Goal: Task Accomplishment & Management: Complete application form

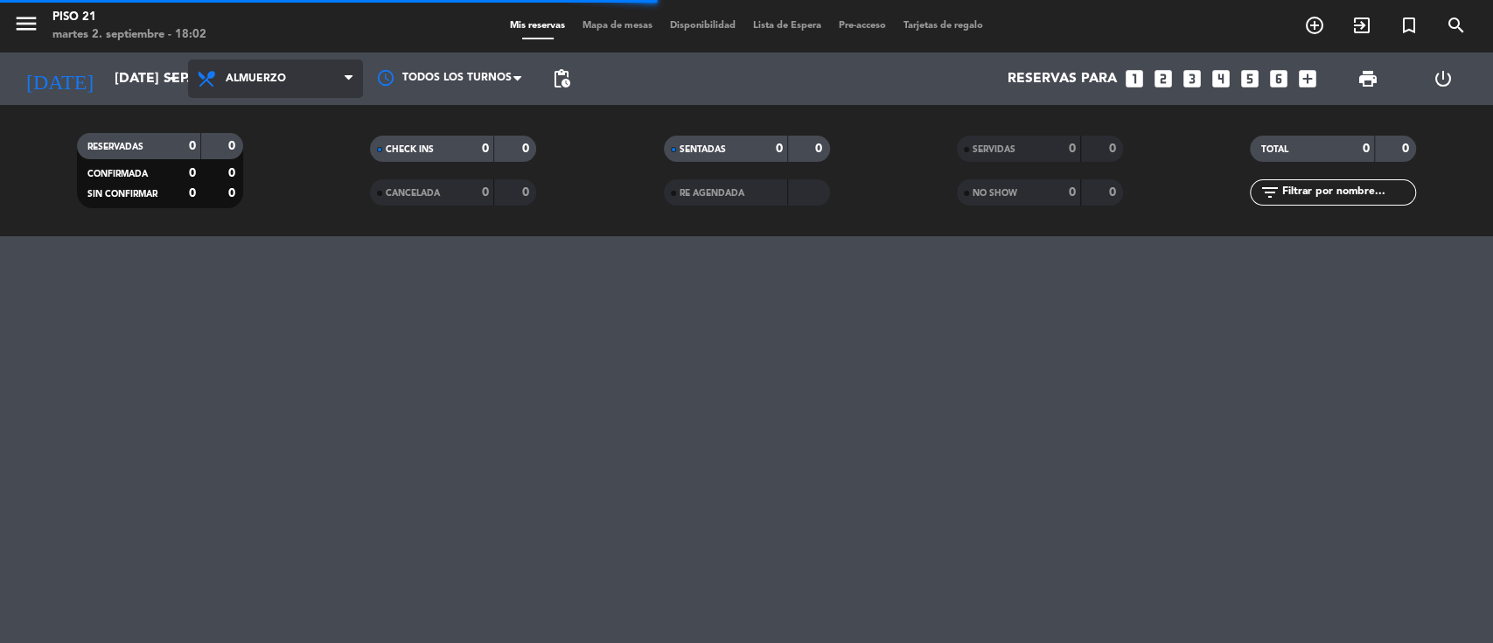
click at [310, 88] on span "Almuerzo" at bounding box center [275, 78] width 175 height 38
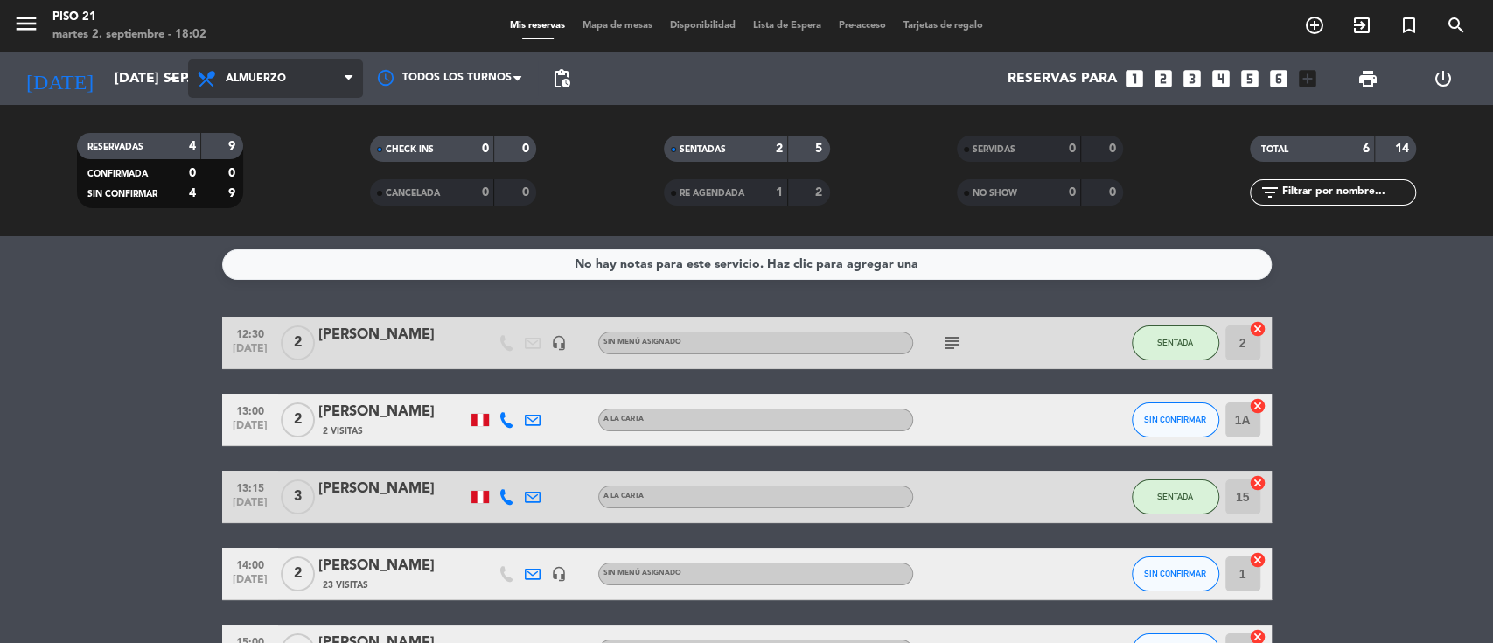
click at [350, 73] on icon at bounding box center [349, 79] width 8 height 14
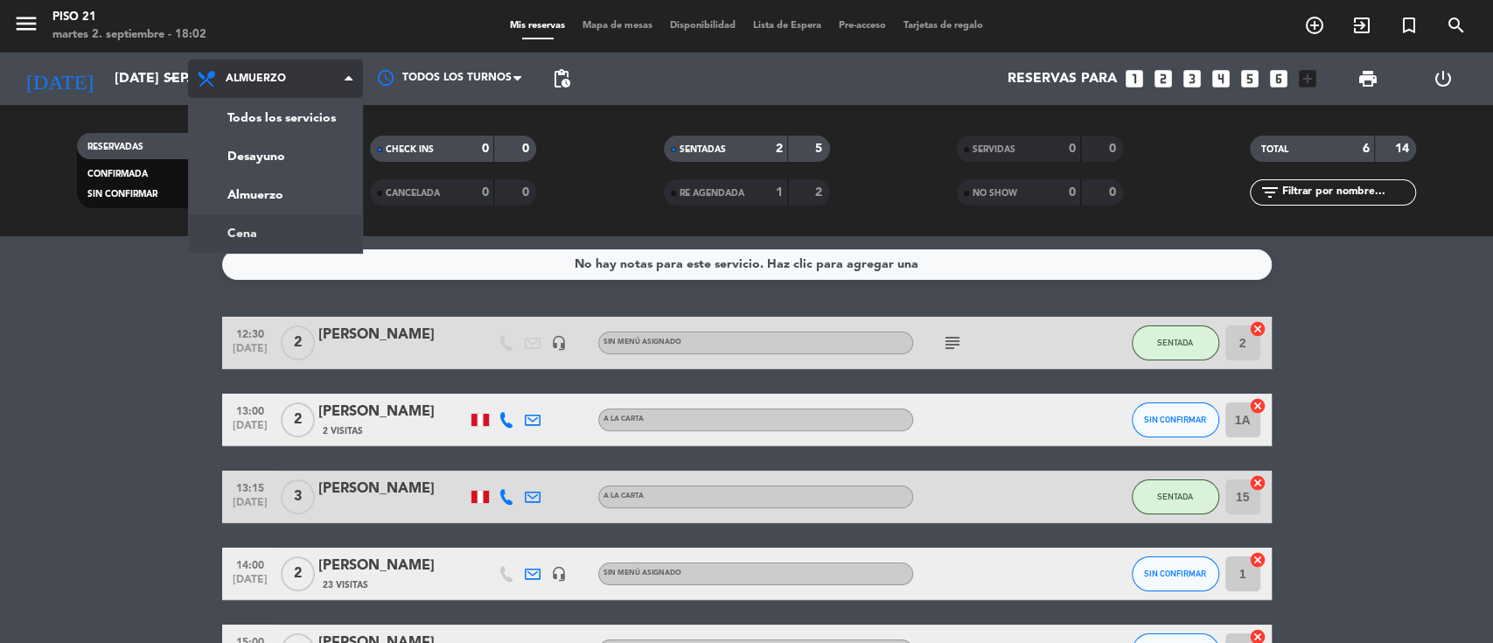
click at [248, 227] on div "menu Piso 21 martes 2. septiembre - 18:02 Mis reservas Mapa de mesas Disponibil…" at bounding box center [746, 118] width 1493 height 236
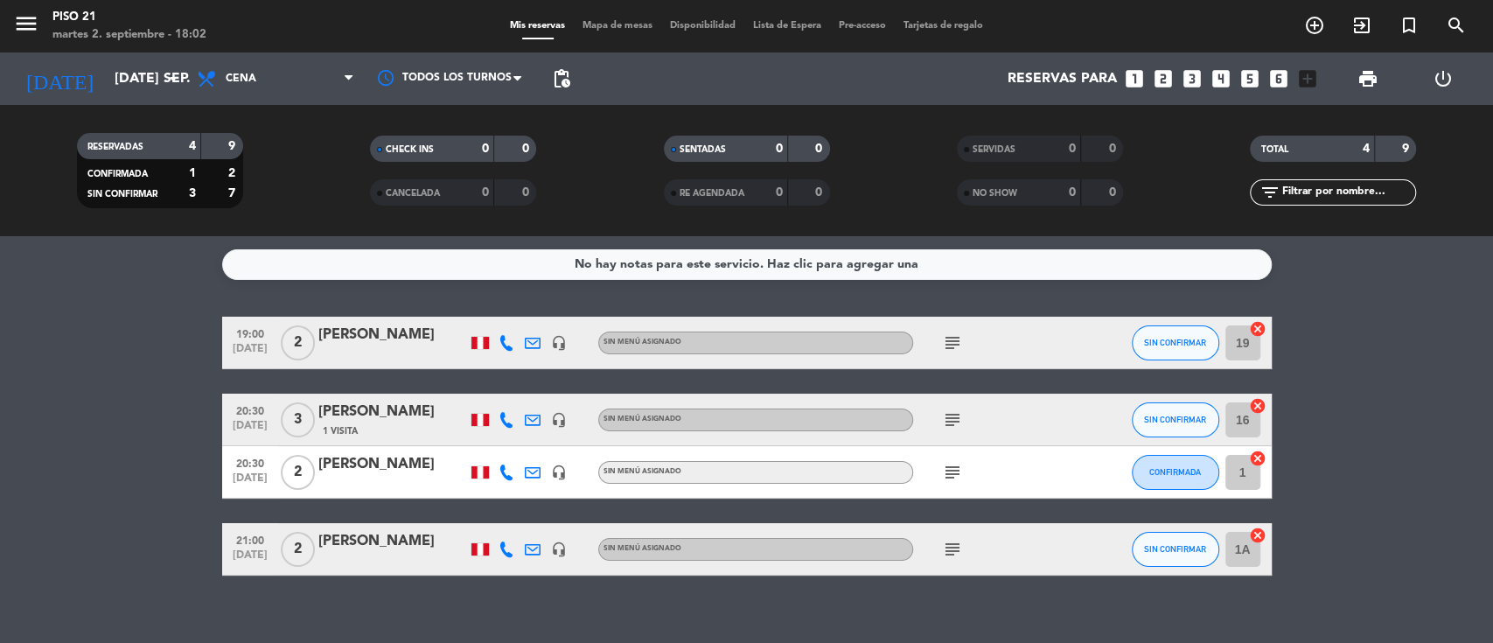
click at [1154, 80] on icon "looks_two" at bounding box center [1163, 78] width 23 height 23
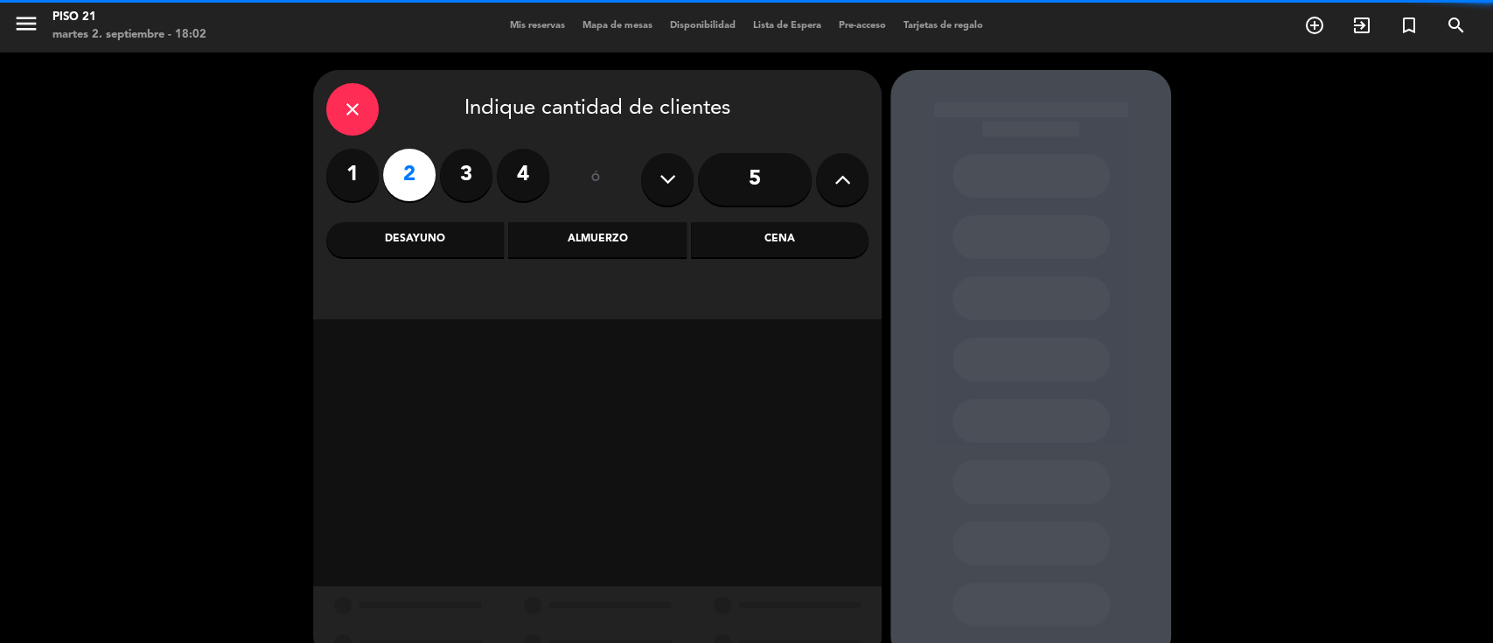
click at [830, 227] on div "Cena" at bounding box center [780, 239] width 178 height 35
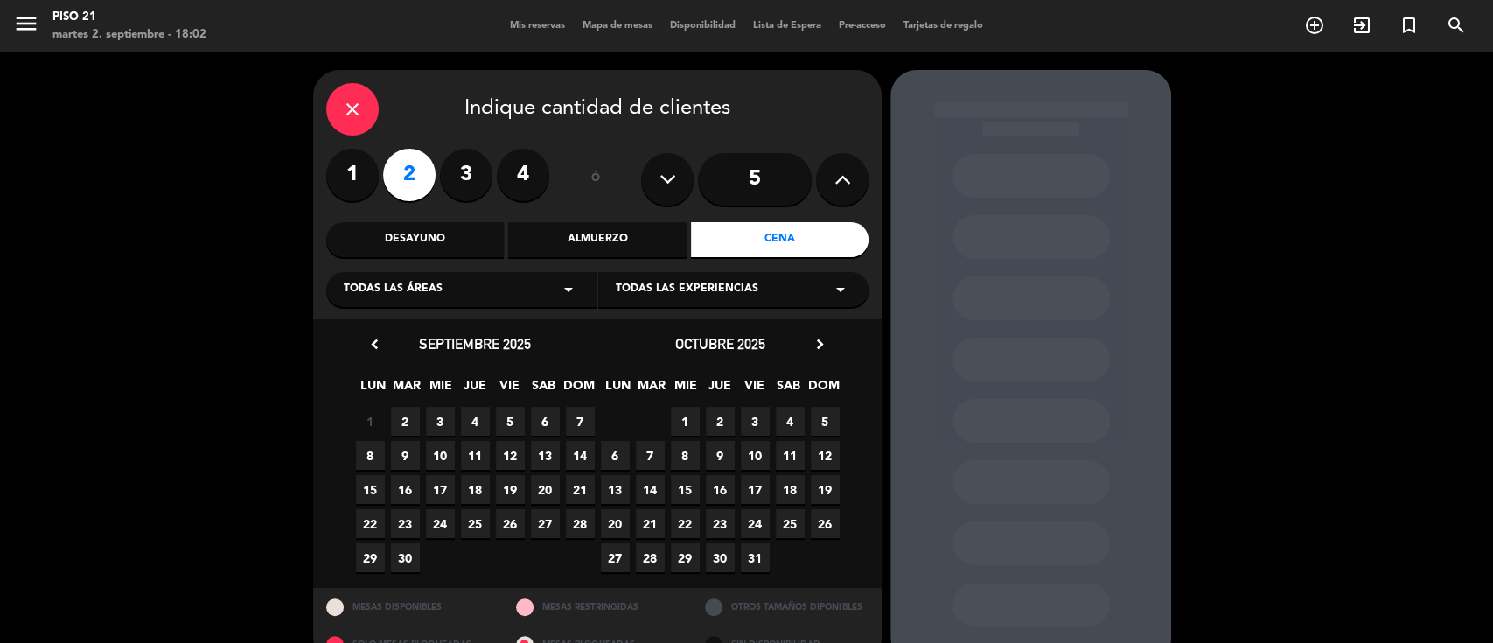
click at [412, 422] on span "2" at bounding box center [405, 421] width 29 height 29
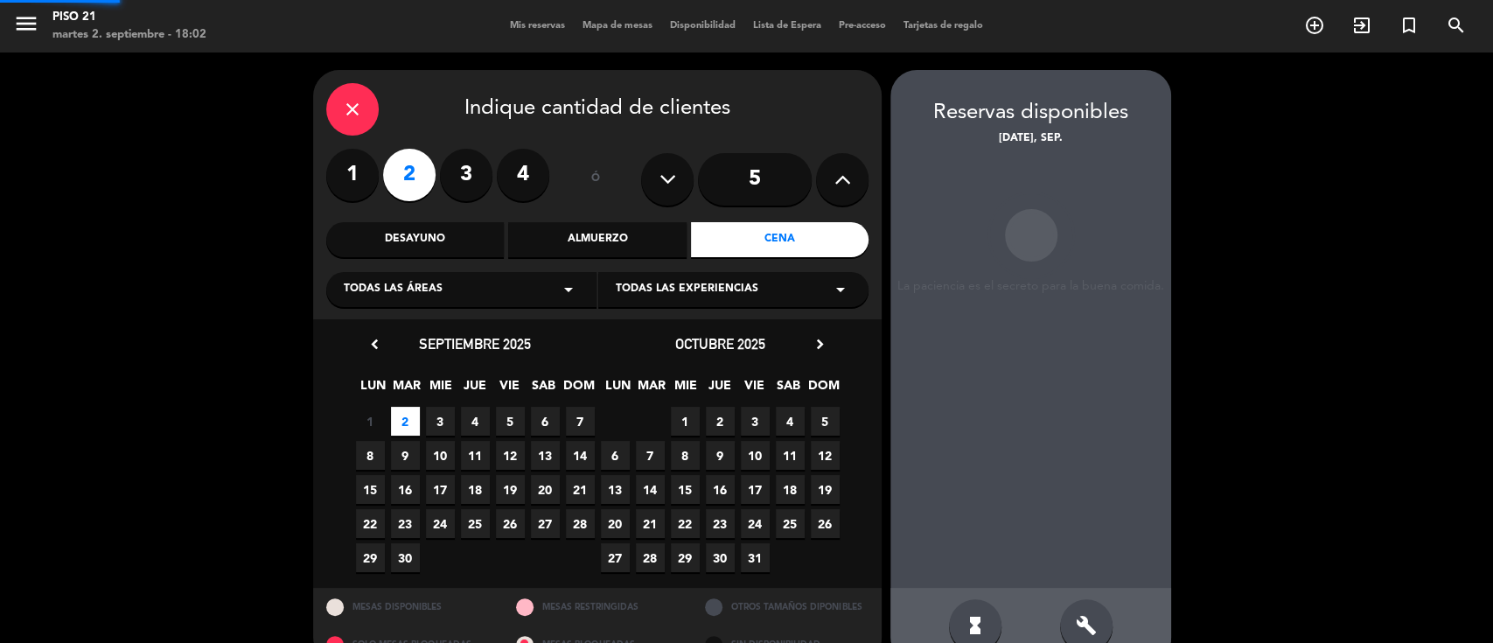
scroll to position [36, 0]
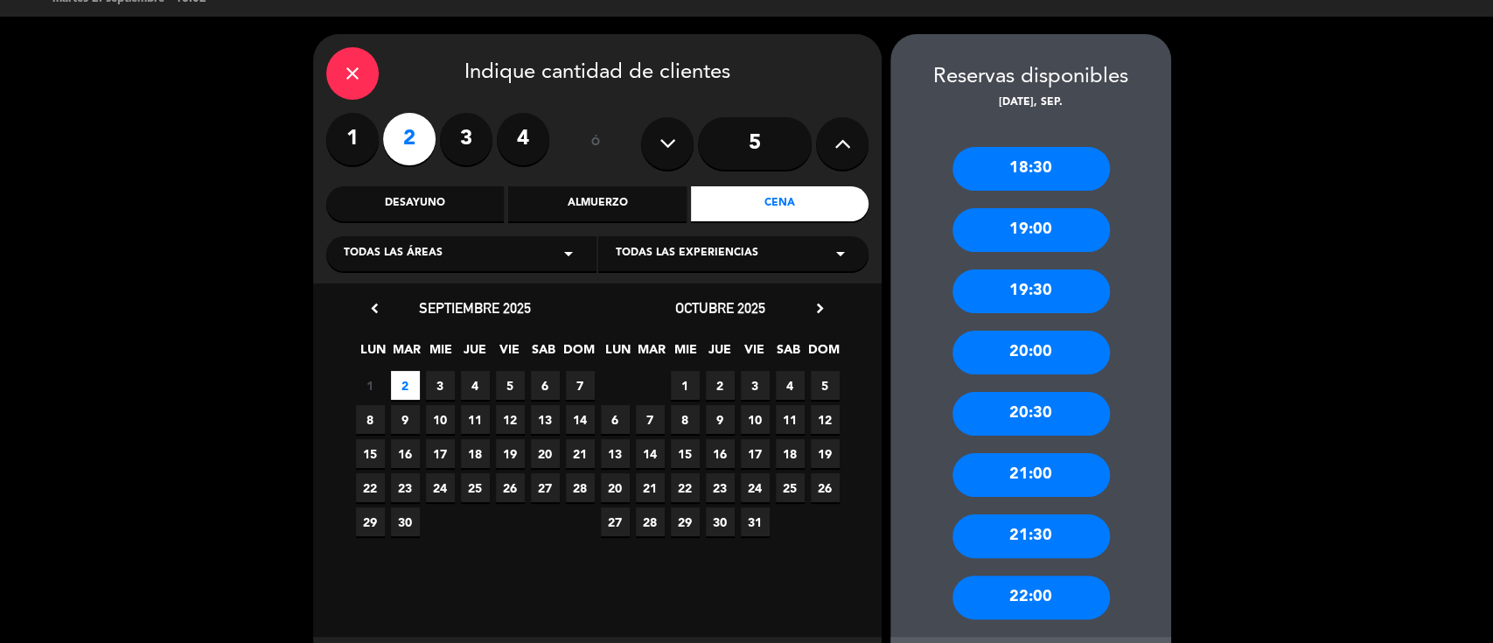
click at [1031, 353] on div "20:00" at bounding box center [1030, 353] width 157 height 44
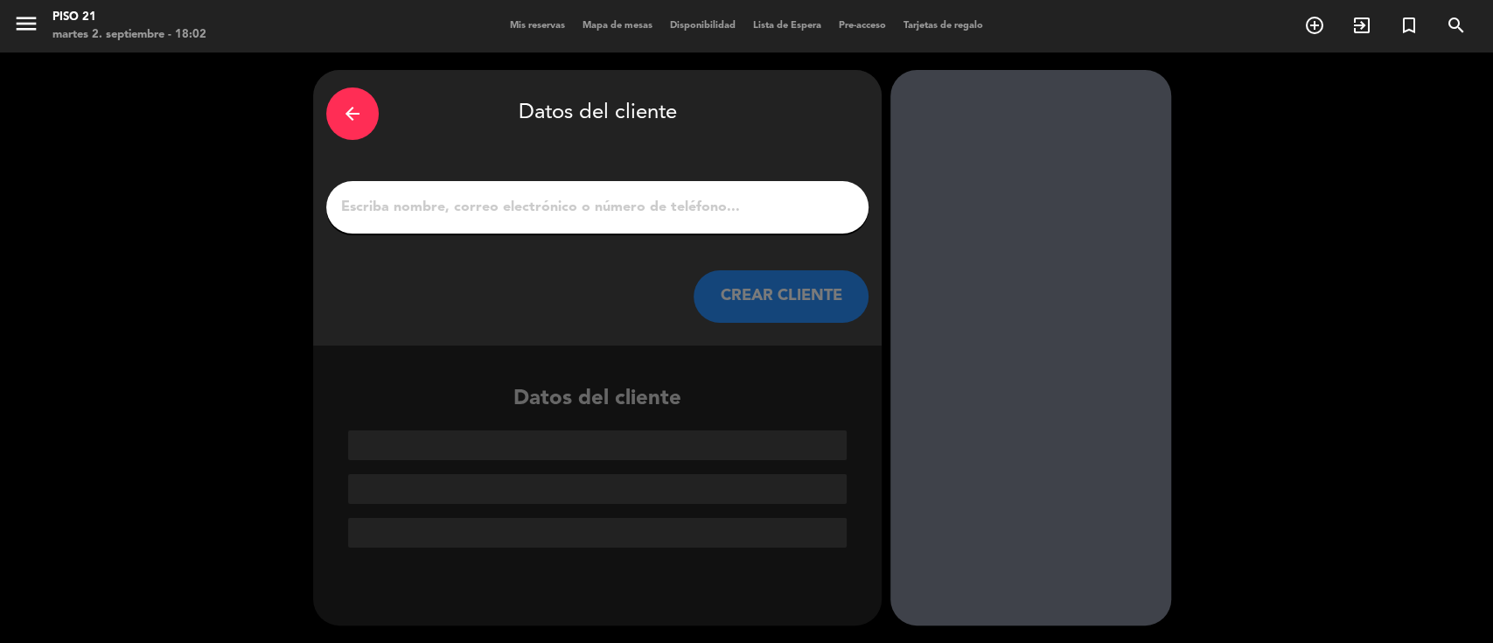
click at [622, 220] on div at bounding box center [597, 207] width 542 height 52
click at [618, 208] on input "1" at bounding box center [597, 207] width 516 height 24
paste input "De Asunto Recibido Tamaño Categorías MESA 24/7 RESTAURANTE PISO 21, tienes una …"
type input "De Asunto Recibido Tamaño Categorías MESA 24/7 RESTAURANTE PISO 21, tienes una …"
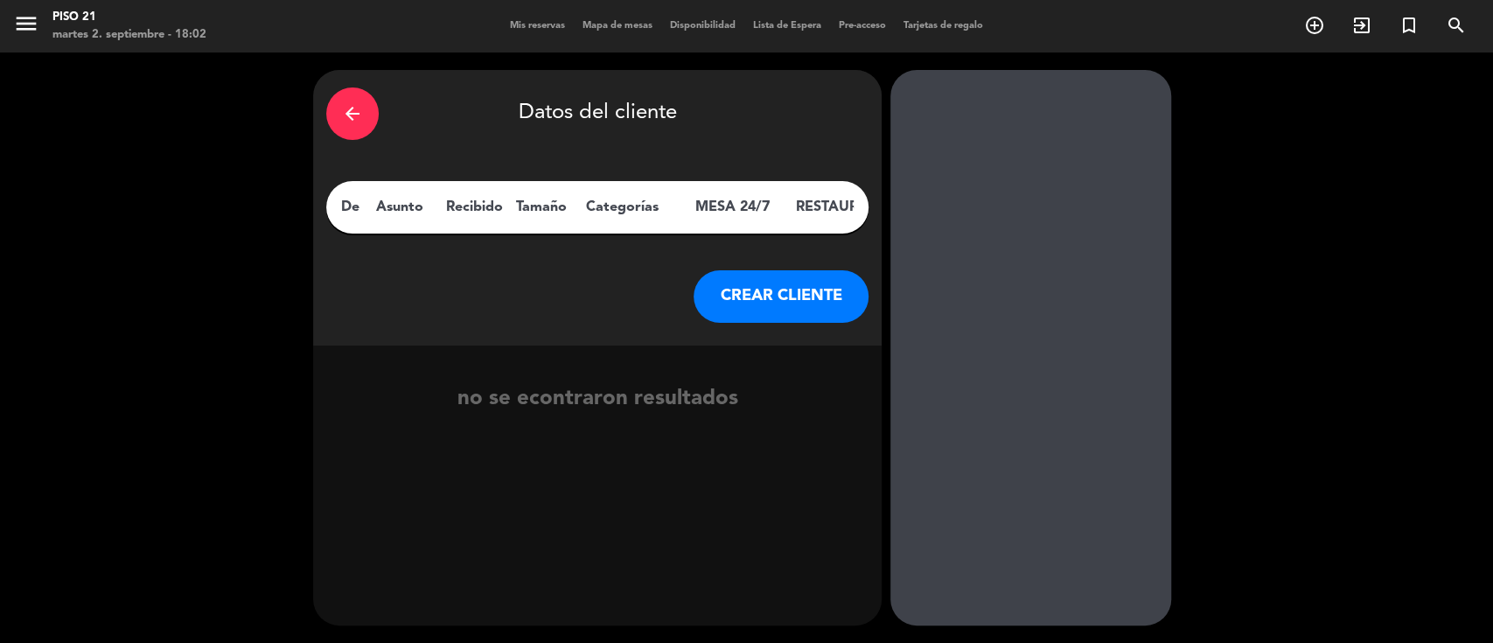
drag, startPoint x: 827, startPoint y: 204, endPoint x: 258, endPoint y: 202, distance: 569.4
click at [258, 202] on div "arrow_back Datos del cliente De Asunto Recibido Tamaño Categorías MESA 24/7 RES…" at bounding box center [746, 347] width 1493 height 590
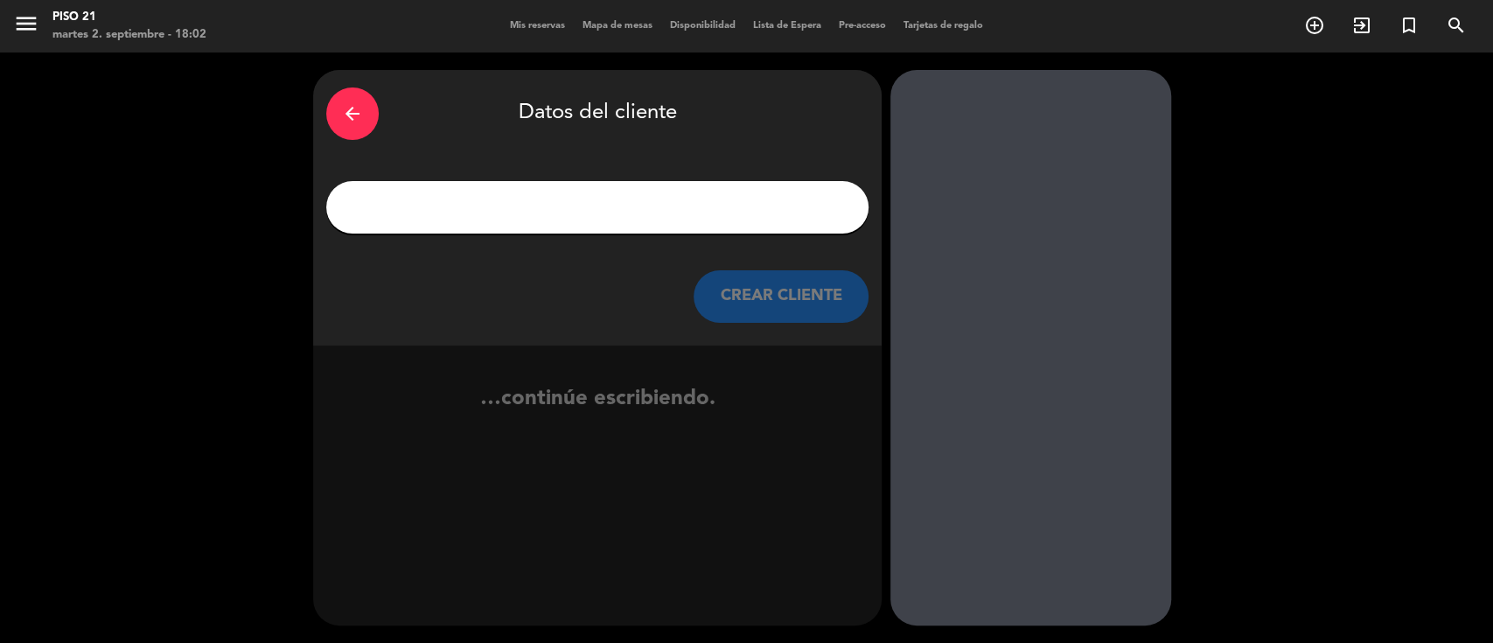
click at [555, 214] on input "1" at bounding box center [597, 207] width 516 height 24
click at [457, 213] on input "1" at bounding box center [597, 207] width 516 height 24
paste input "[PERSON_NAME] [PERSON_NAME]"
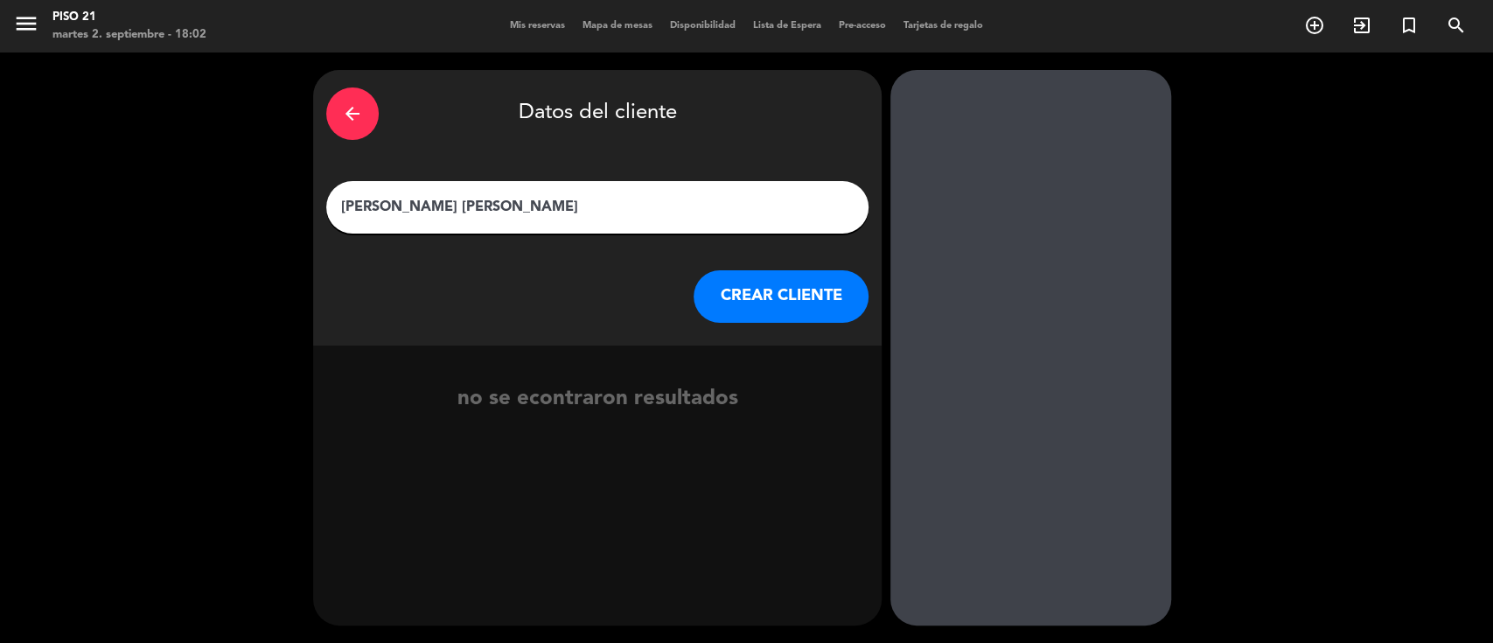
click at [483, 205] on input "[PERSON_NAME] [PERSON_NAME]" at bounding box center [597, 207] width 516 height 24
click at [376, 205] on input "[PERSON_NAME] [PERSON_NAME]" at bounding box center [597, 207] width 516 height 24
type input "[PERSON_NAME] [PERSON_NAME]"
click at [798, 283] on button "CREAR CLIENTE" at bounding box center [781, 296] width 175 height 52
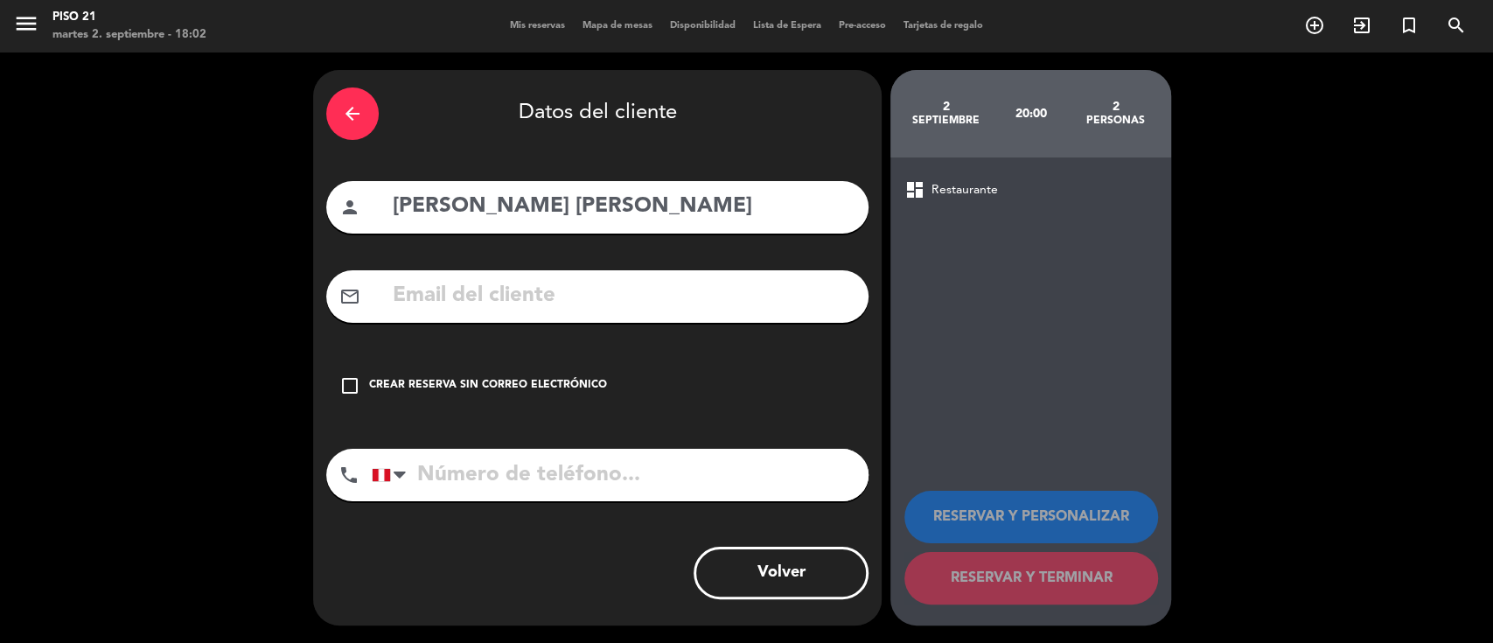
click at [641, 288] on input "text" at bounding box center [623, 296] width 464 height 36
click at [592, 285] on input "text" at bounding box center [623, 296] width 464 height 36
type input "v"
paste input "[PERSON_NAME] [PERSON_NAME]"
type input "[PERSON_NAME] [PERSON_NAME]"
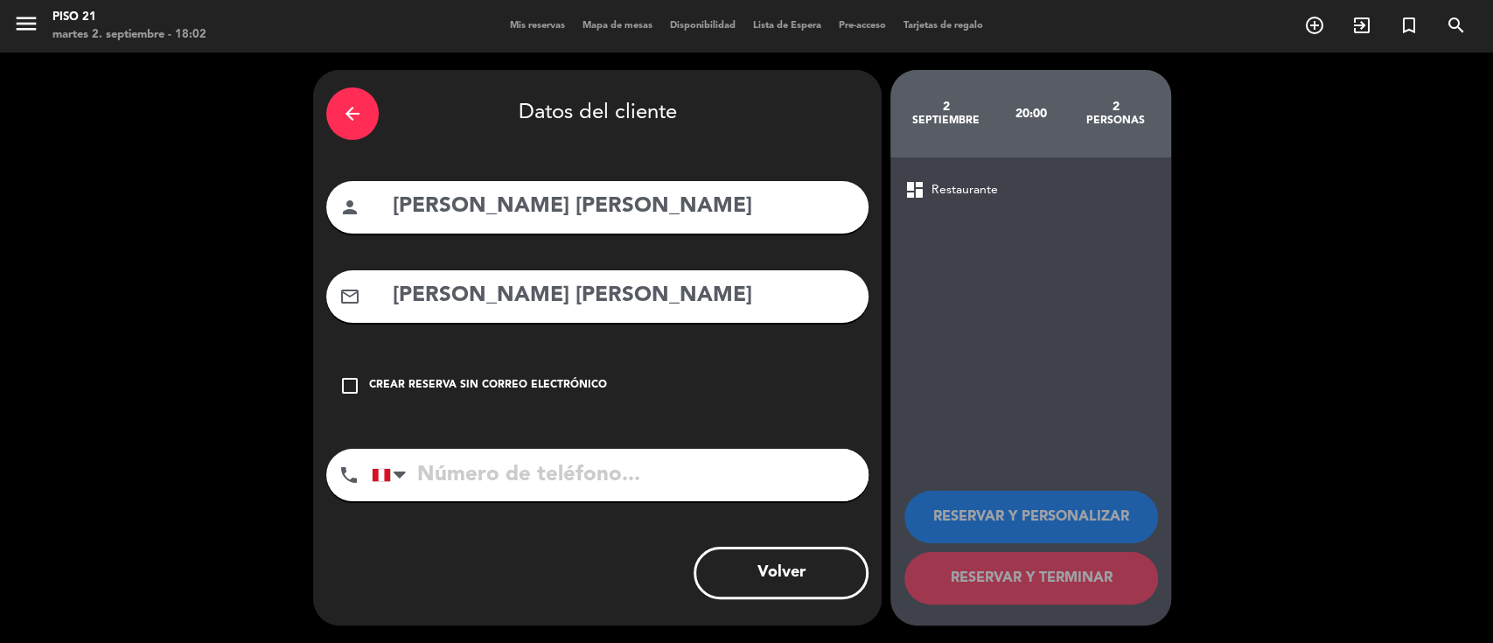
drag, startPoint x: 670, startPoint y: 293, endPoint x: 150, endPoint y: 294, distance: 520.4
click at [150, 294] on div "arrow_back Datos del cliente person [PERSON_NAME] [PERSON_NAME] mail_outline [P…" at bounding box center [746, 347] width 1493 height 590
paste input "[EMAIL_ADDRESS][DOMAIN_NAME]"
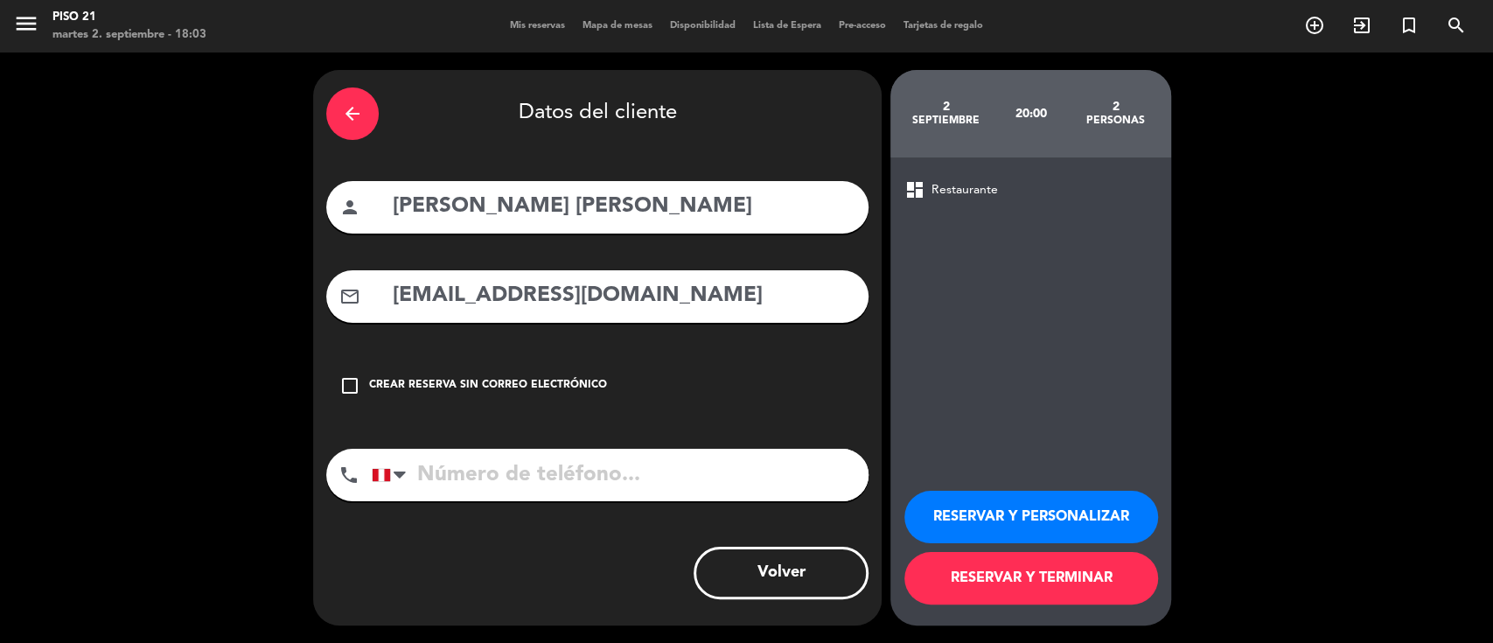
type input "[EMAIL_ADDRESS][DOMAIN_NAME]"
click at [479, 477] on input "tel" at bounding box center [620, 475] width 497 height 52
paste input "51 917332722"
type input "51 917332722"
click at [938, 507] on button "RESERVAR Y PERSONALIZAR" at bounding box center [1031, 517] width 254 height 52
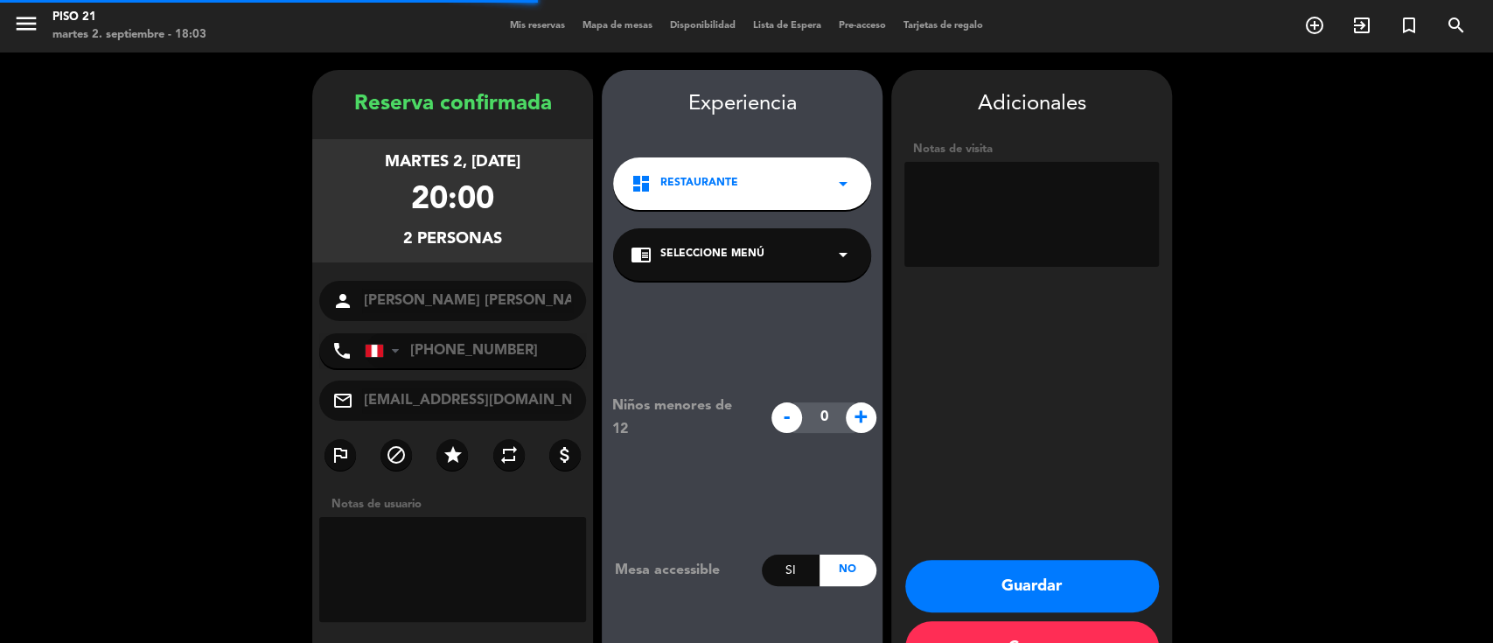
scroll to position [56, 0]
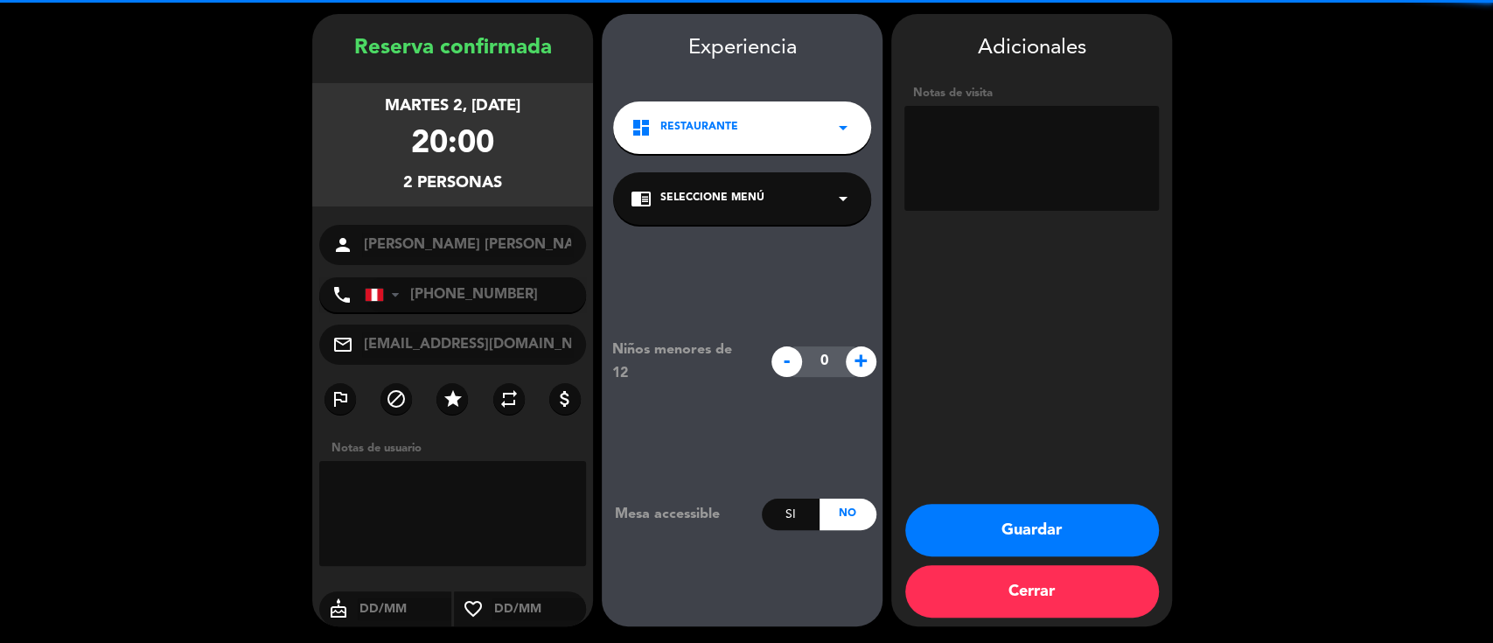
click at [964, 179] on textarea at bounding box center [1031, 158] width 255 height 105
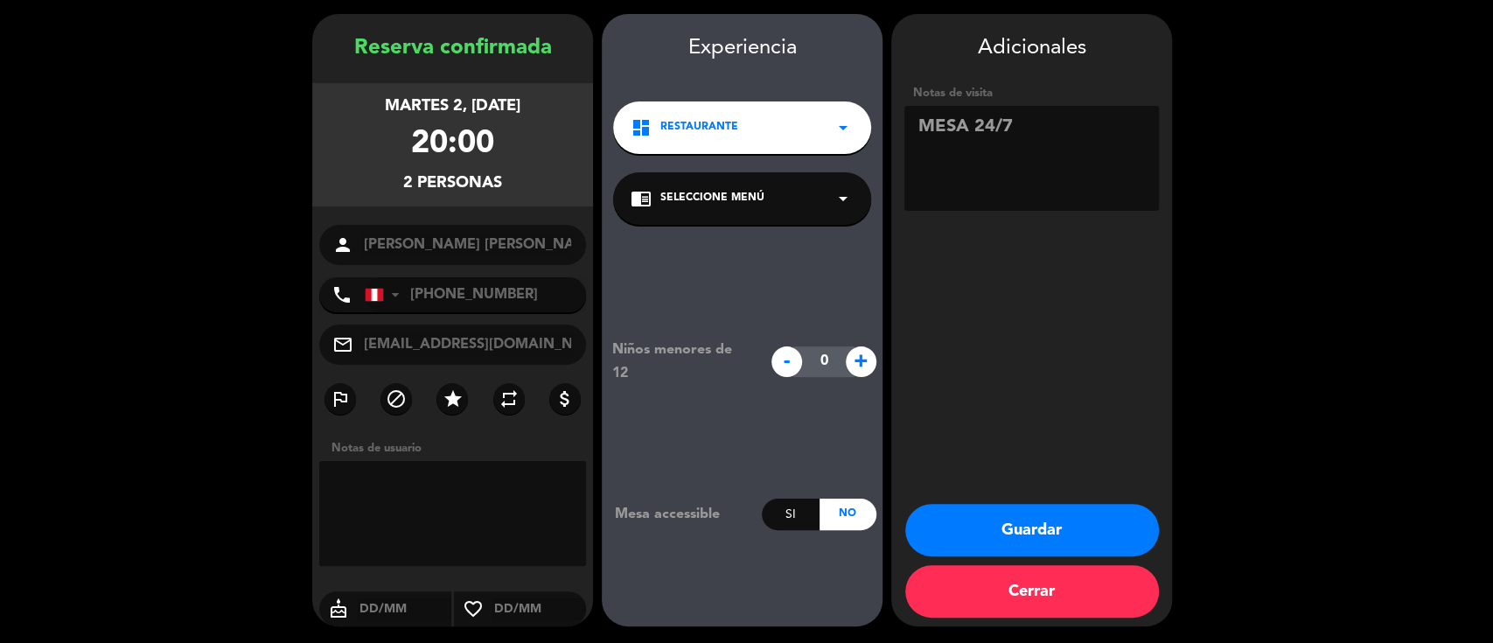
type textarea "MESA 24/7"
click at [1085, 531] on button "Guardar" at bounding box center [1032, 530] width 254 height 52
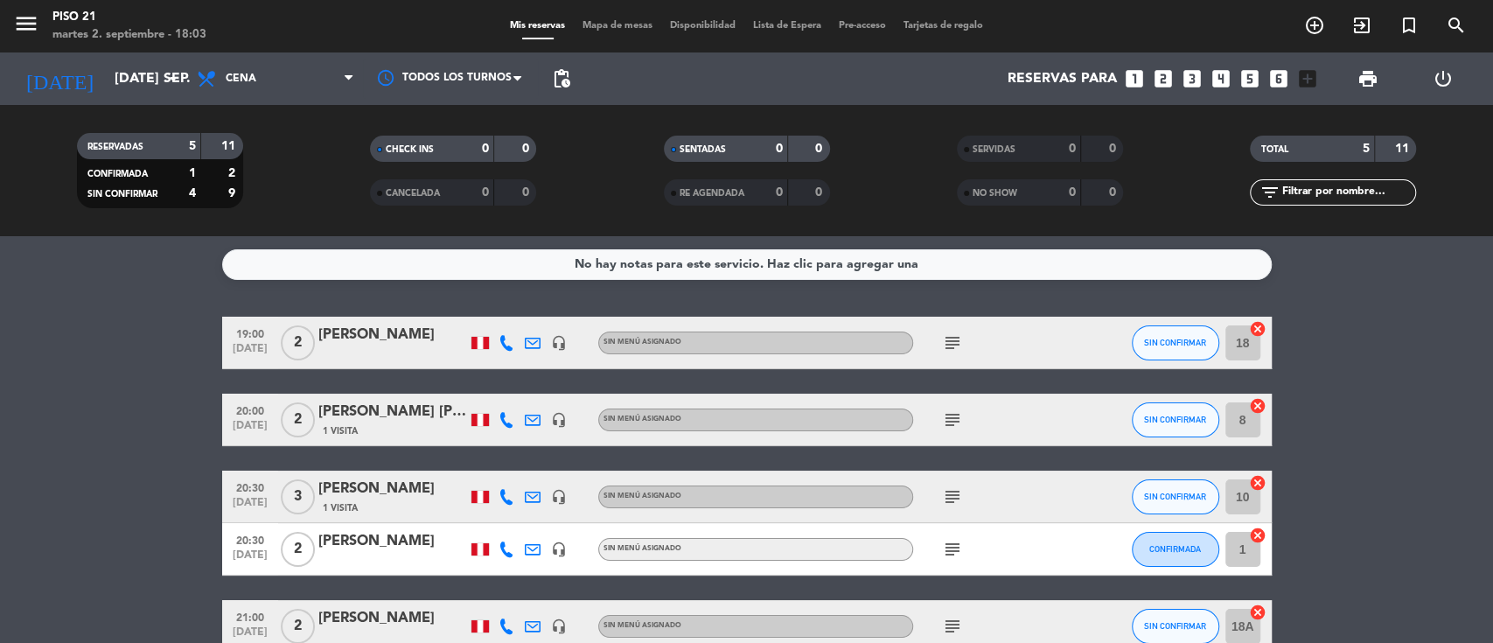
scroll to position [97, 0]
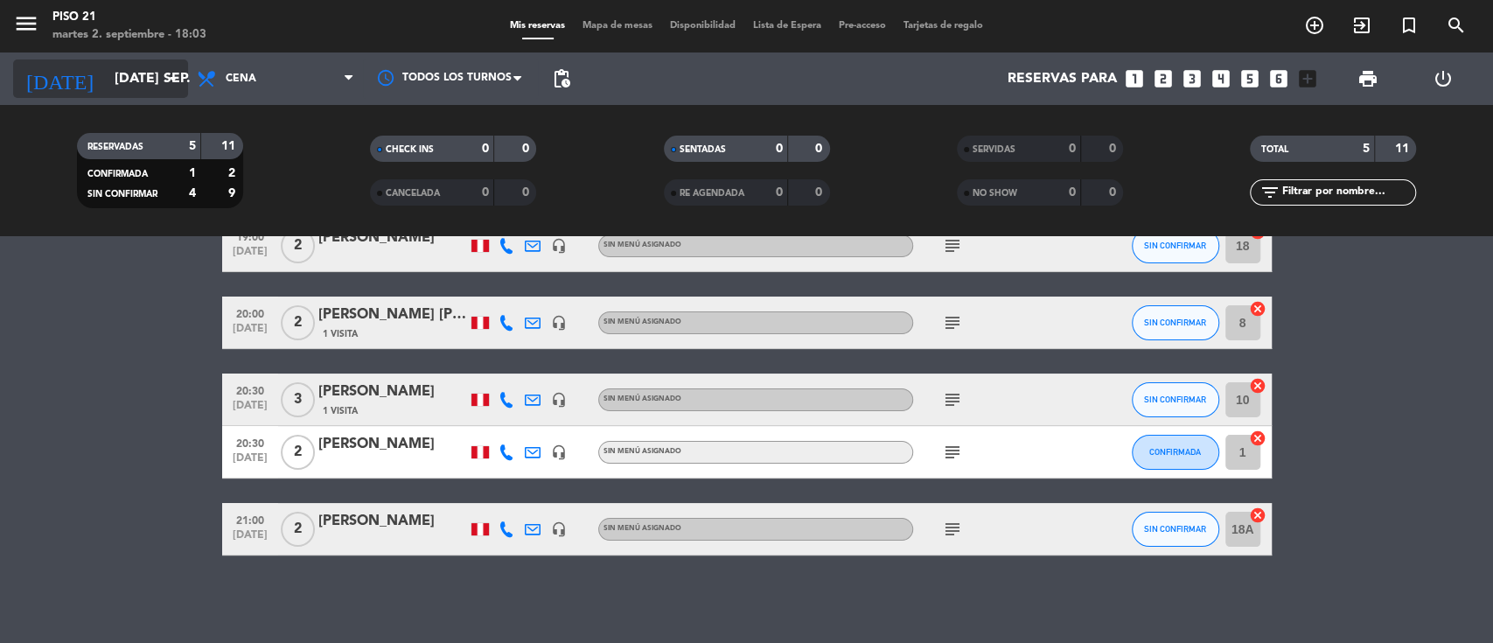
click at [169, 78] on icon "arrow_drop_down" at bounding box center [173, 78] width 21 height 21
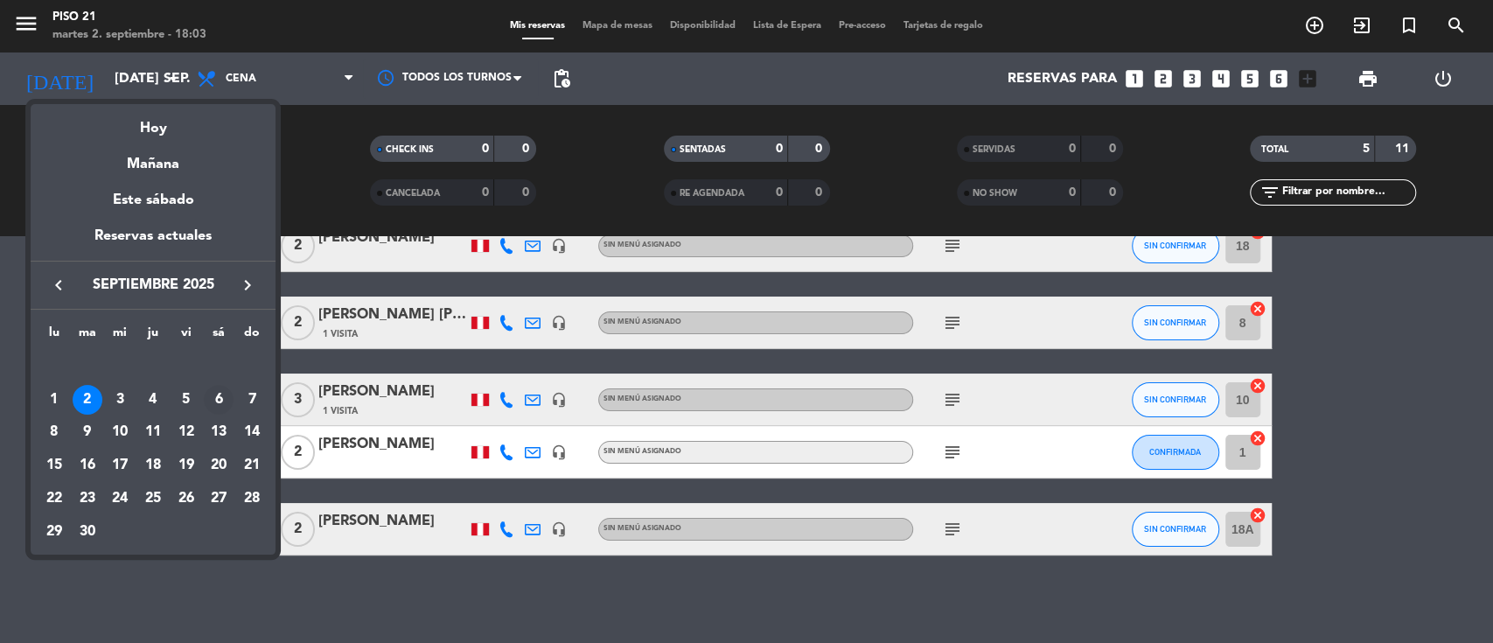
click at [220, 393] on div "6" at bounding box center [219, 400] width 30 height 30
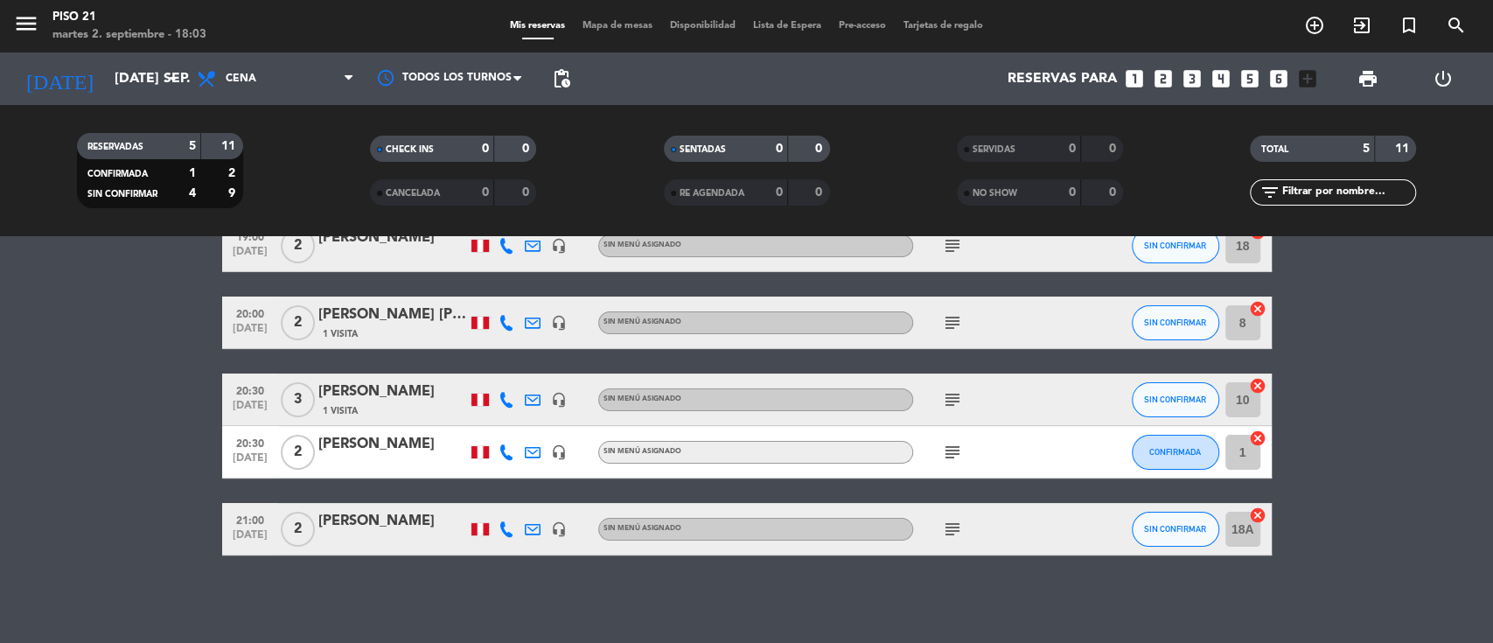
type input "sáb. [DATE]"
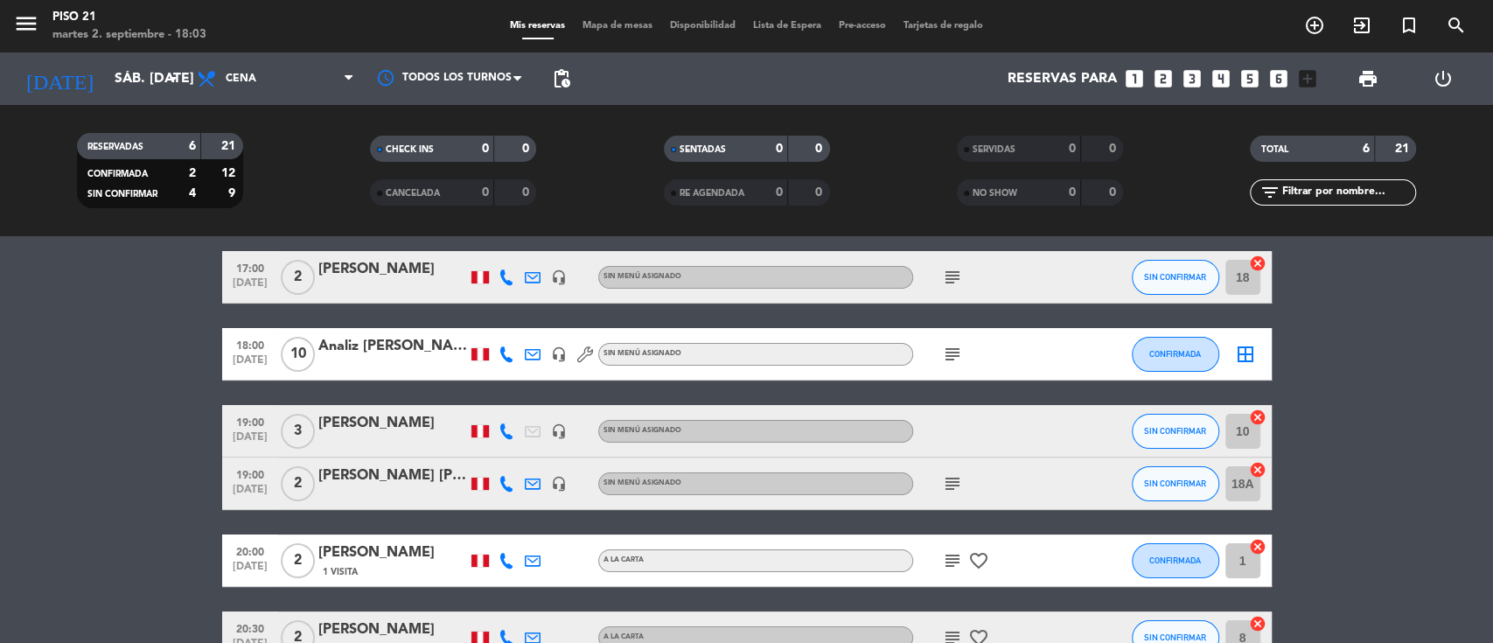
scroll to position [174, 0]
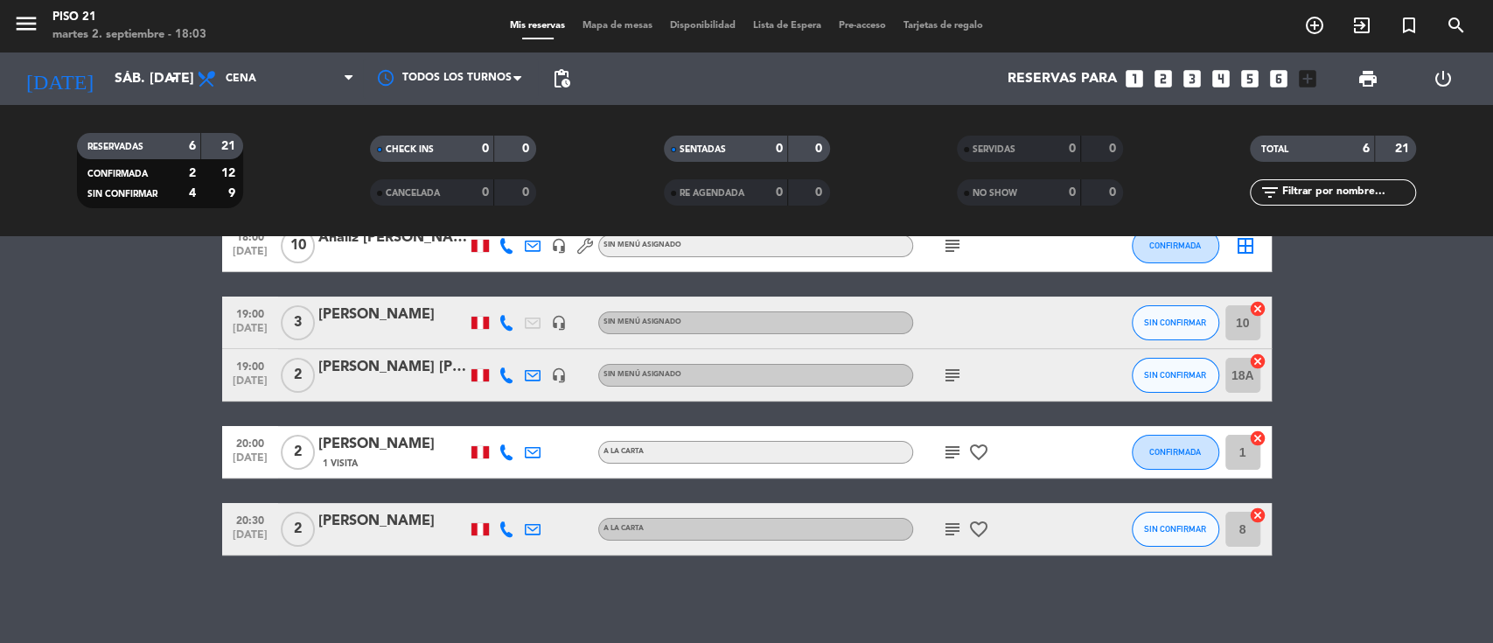
click at [378, 528] on div "[PERSON_NAME]" at bounding box center [392, 521] width 149 height 23
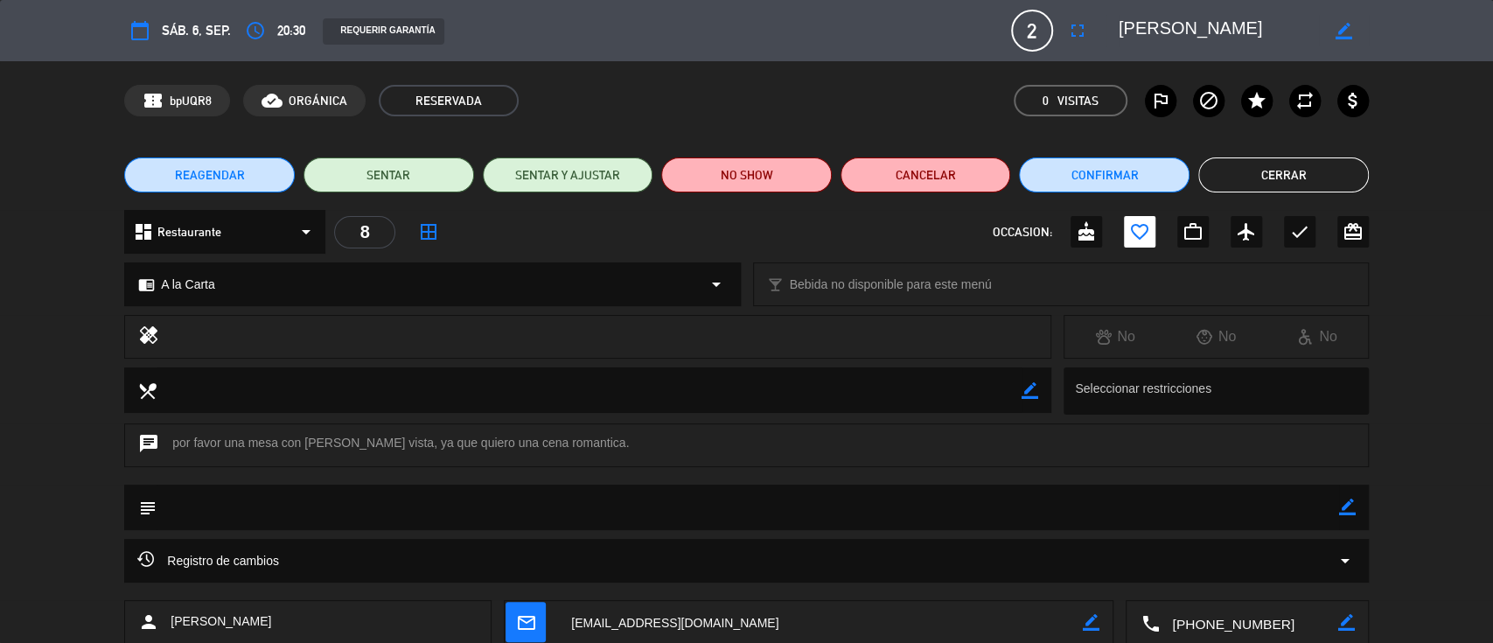
click at [1217, 617] on textarea at bounding box center [1248, 623] width 178 height 44
click at [1343, 513] on icon "border_color" at bounding box center [1347, 507] width 17 height 17
click at [1248, 513] on textarea at bounding box center [748, 507] width 1182 height 45
type textarea "SE ENVIO CENA ROMANTICA"
click at [1345, 505] on icon at bounding box center [1347, 507] width 17 height 17
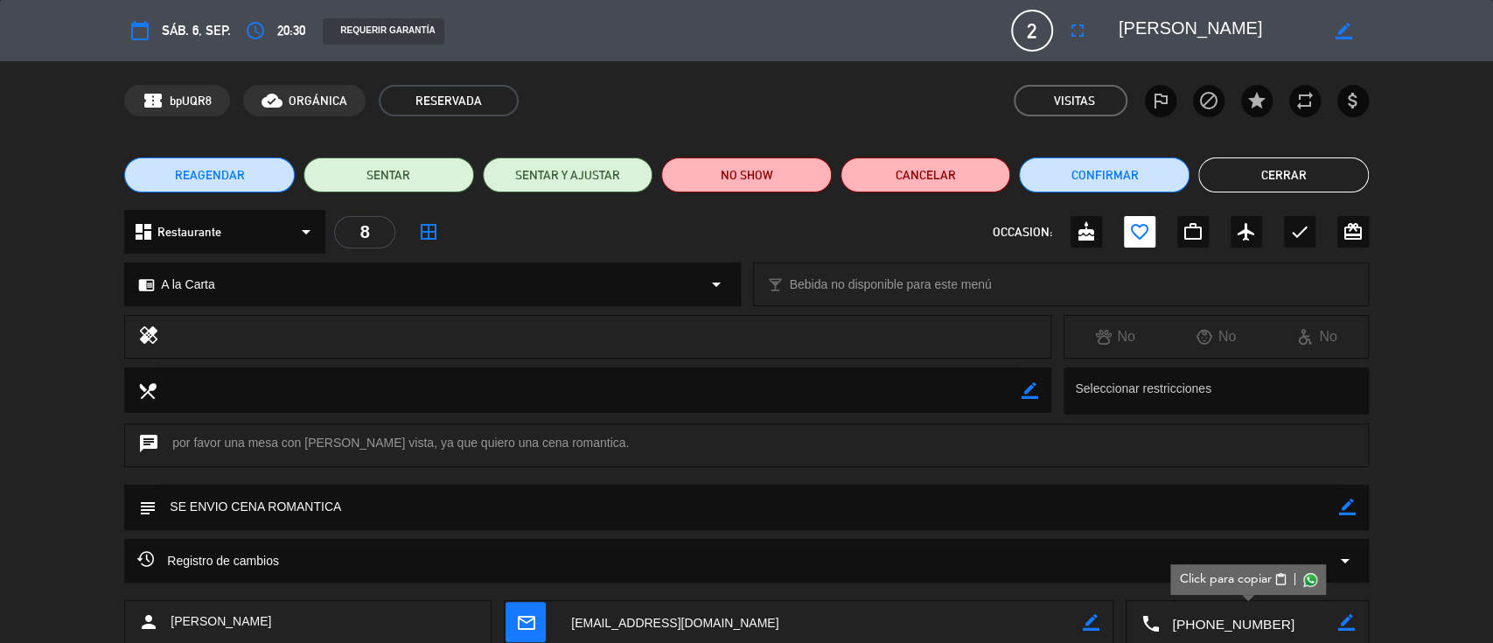
click at [1253, 174] on button "Cerrar" at bounding box center [1283, 174] width 171 height 35
